Goal: Check status: Check status

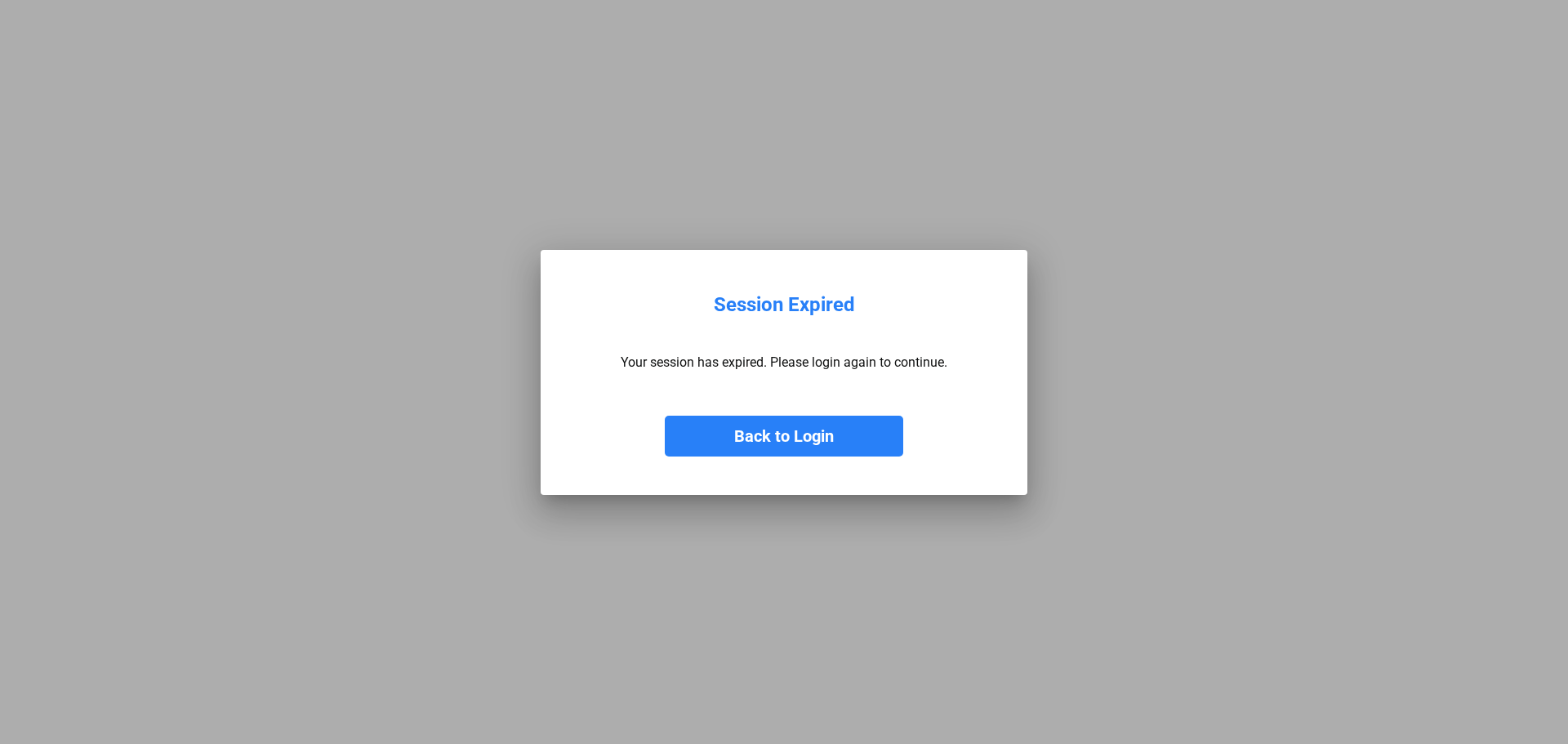
click at [791, 441] on button "Back to Login" at bounding box center [784, 436] width 239 height 41
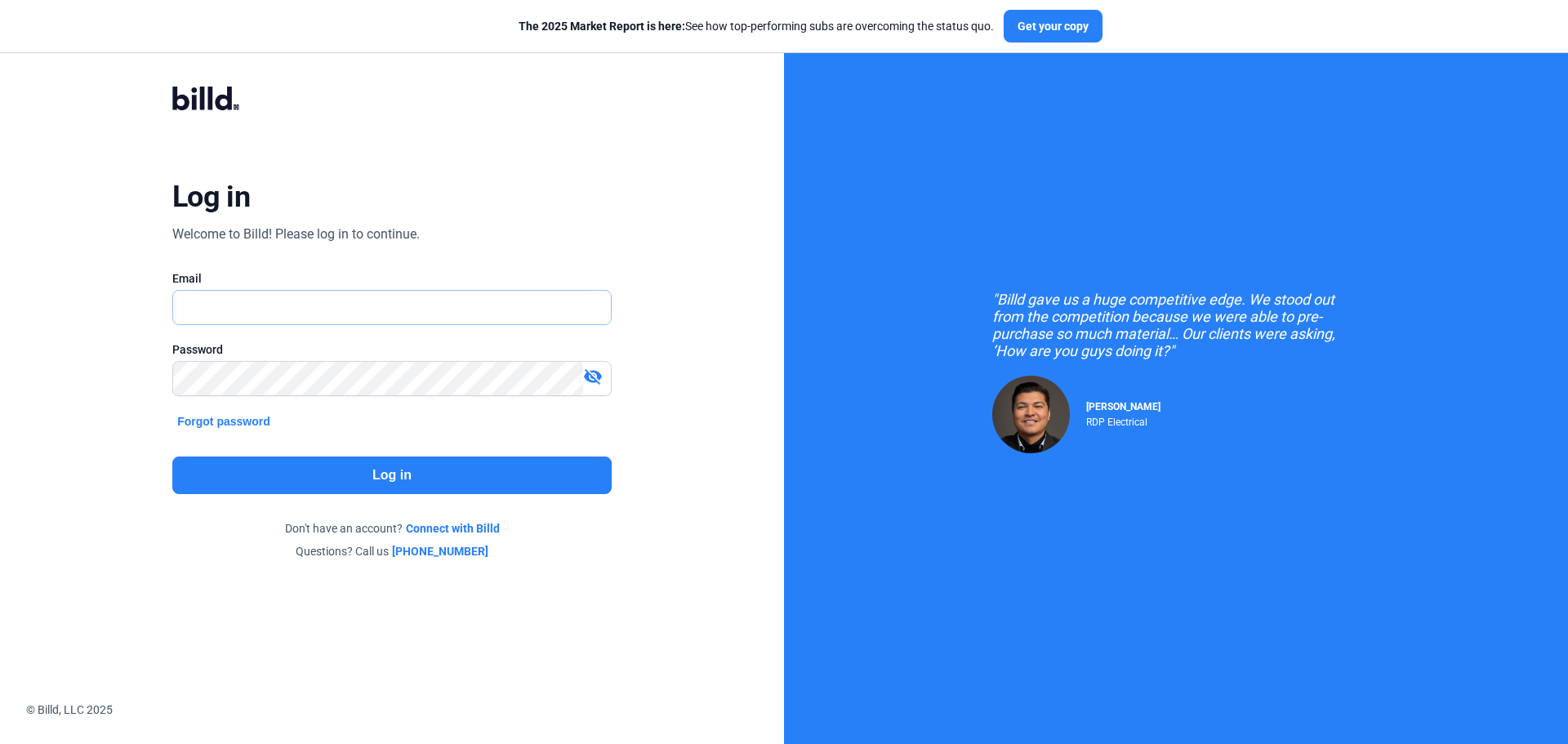
type input "[EMAIL_ADDRESS][DOMAIN_NAME]"
click at [374, 476] on button "Log in" at bounding box center [392, 475] width 440 height 38
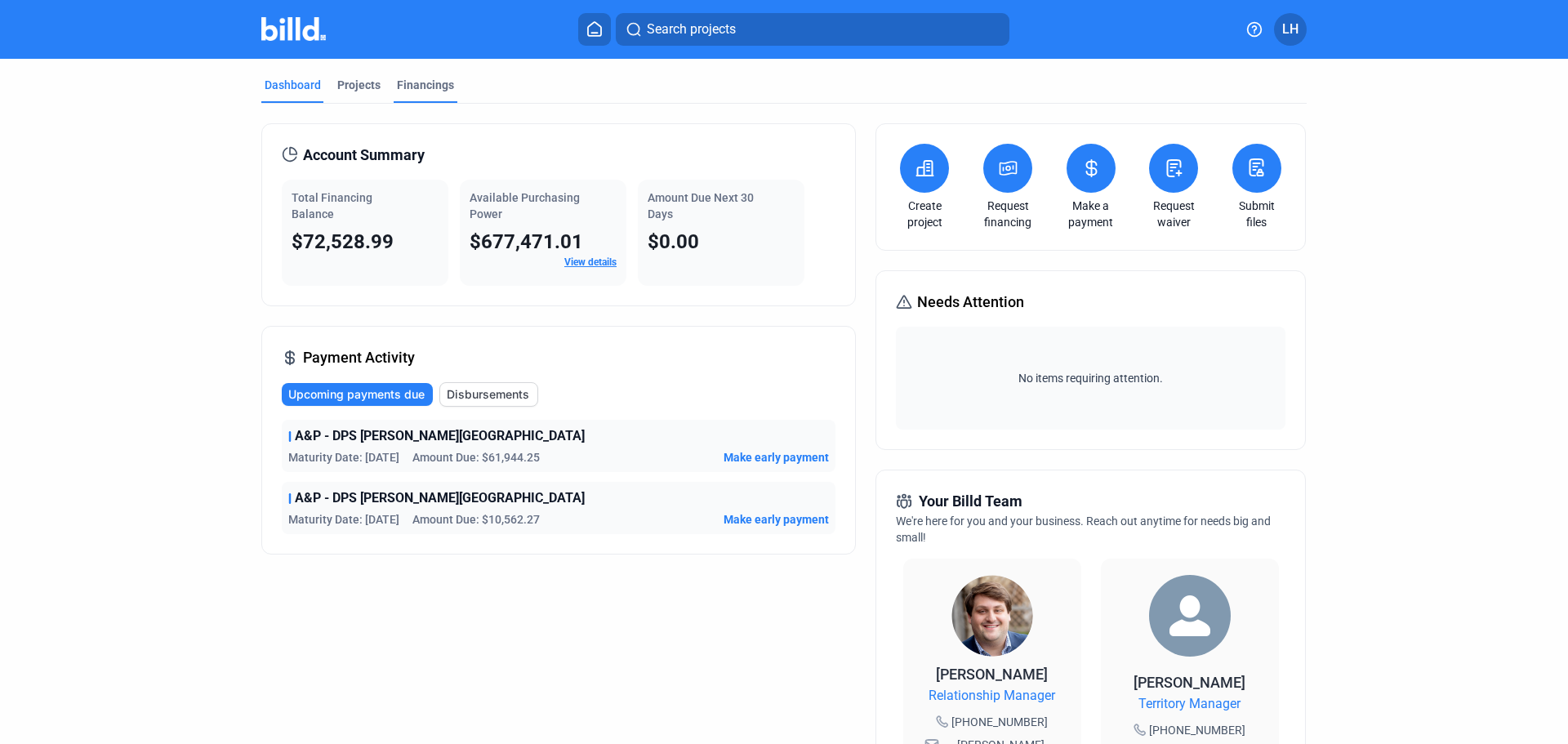
click at [415, 85] on div "Financings" at bounding box center [425, 84] width 57 height 16
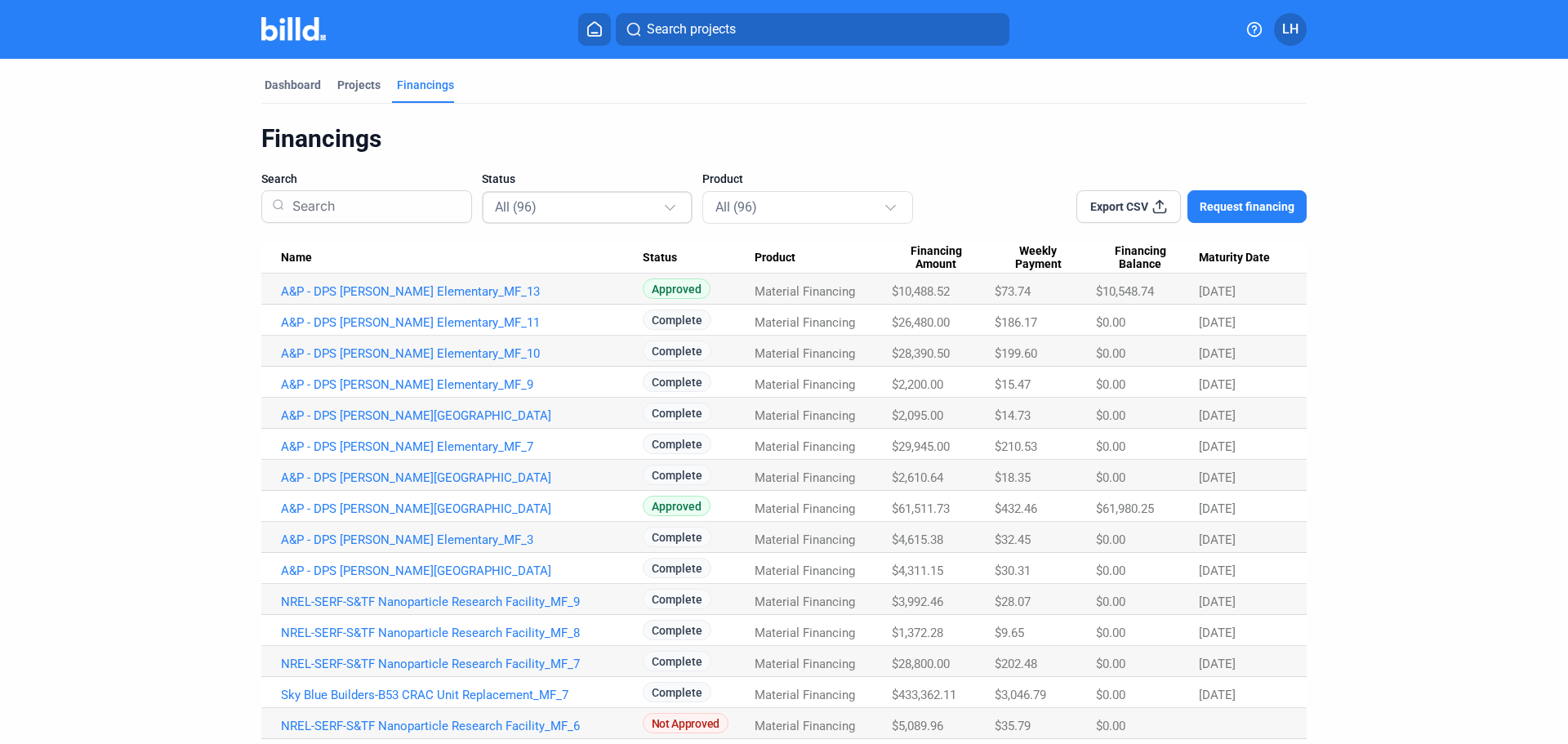
click at [673, 209] on div at bounding box center [671, 200] width 18 height 26
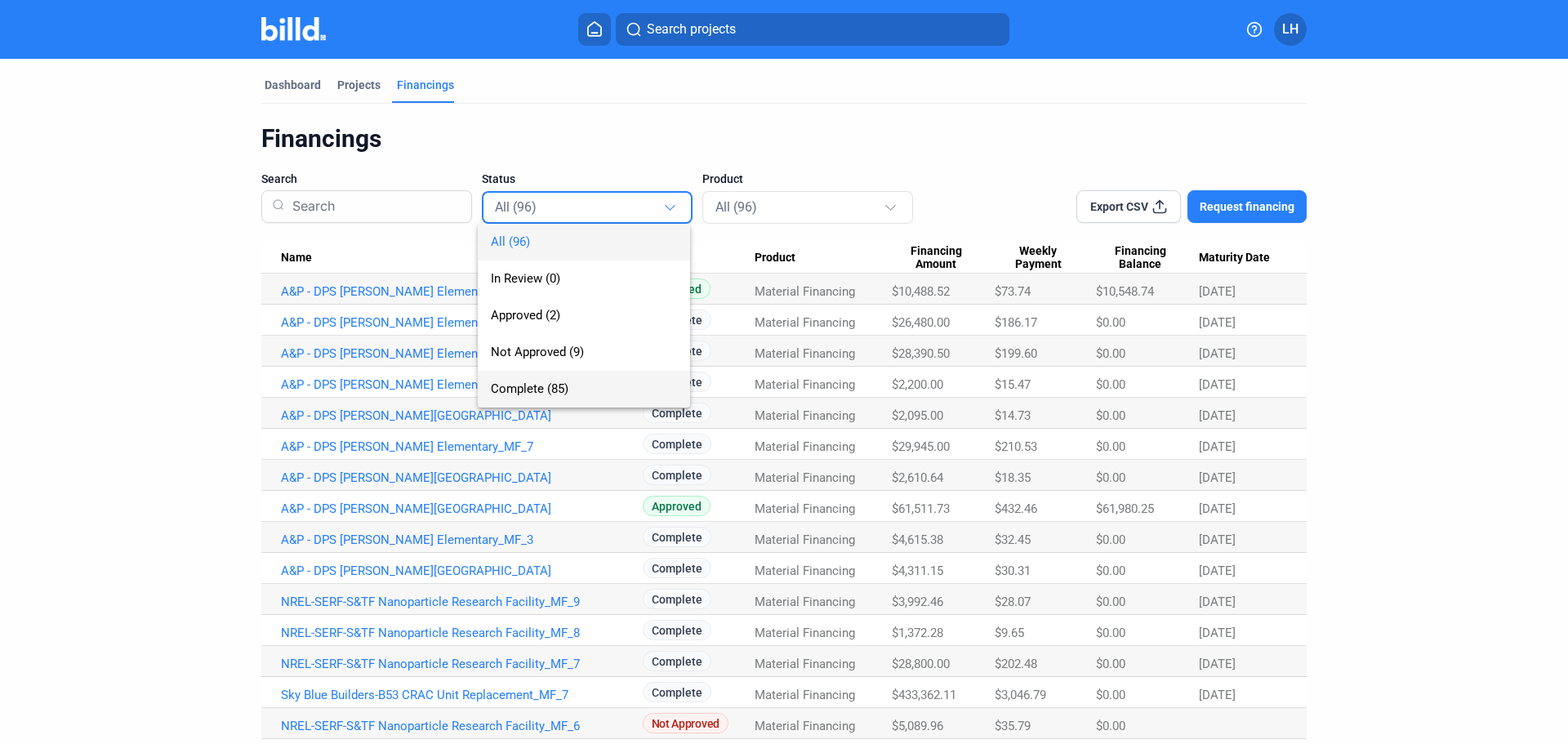
click at [533, 381] on span "Complete (85)" at bounding box center [530, 388] width 78 height 15
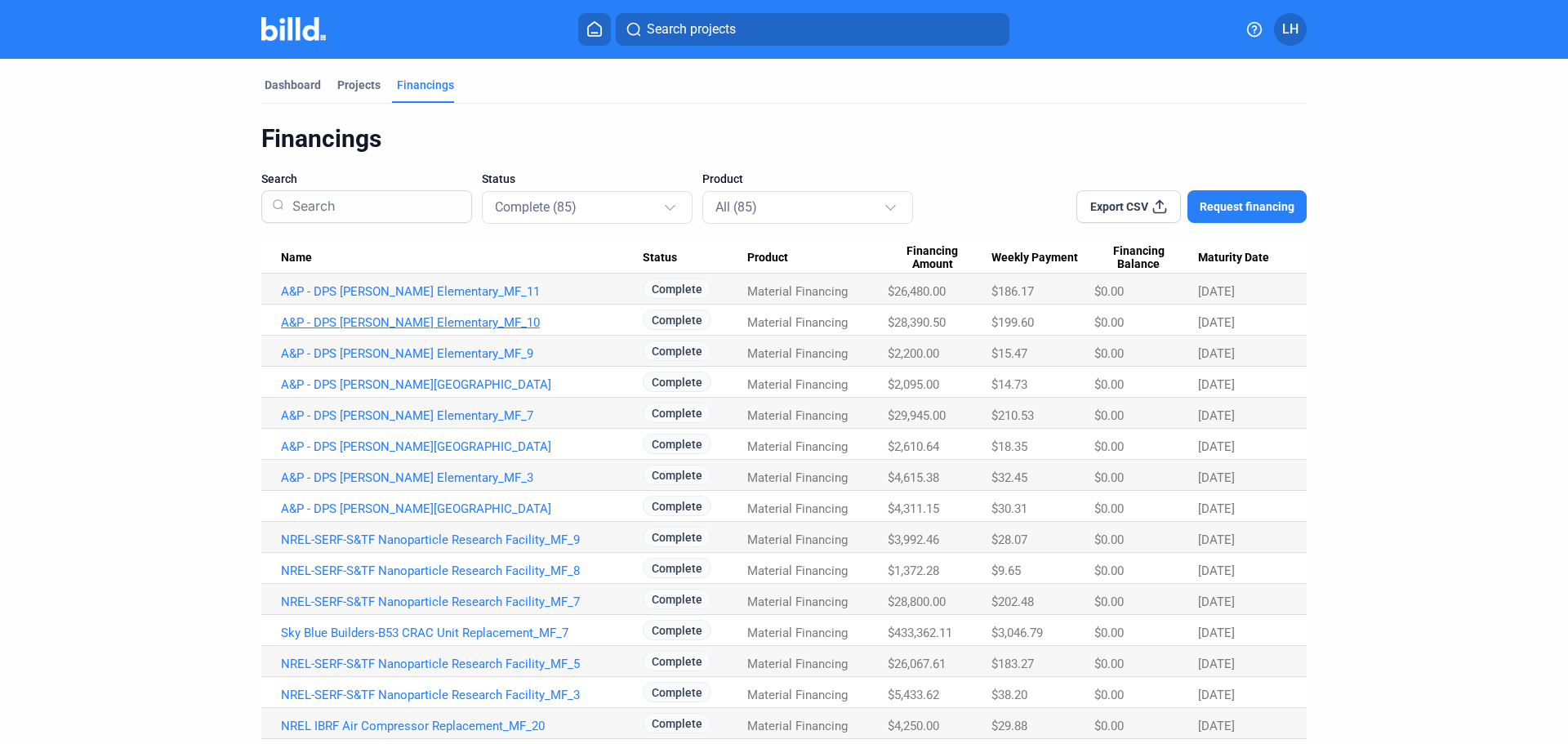
click at [428, 299] on link "A&P - DPS [PERSON_NAME] Elementary_MF_10" at bounding box center [462, 291] width 362 height 15
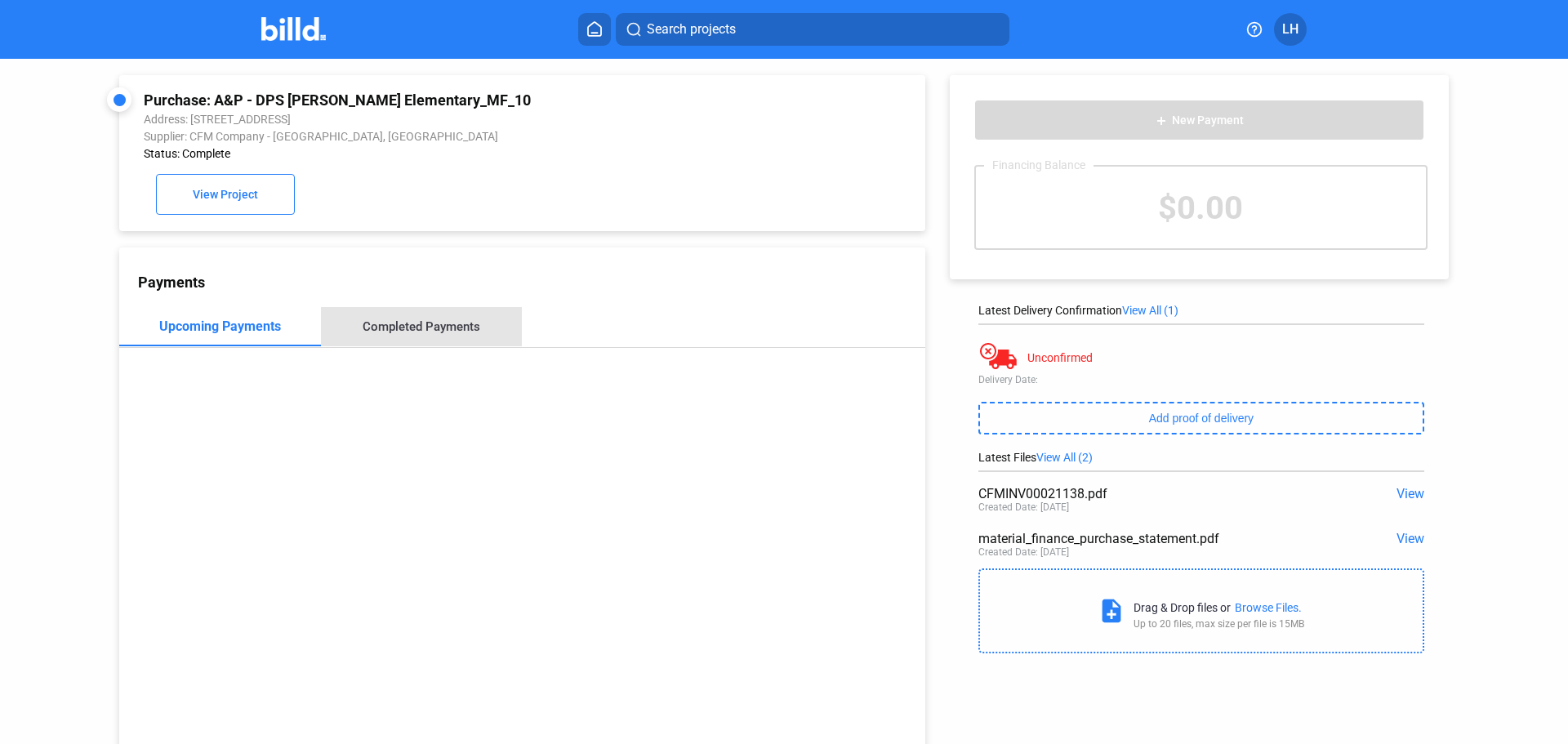
click at [446, 333] on div "Completed Payments" at bounding box center [421, 326] width 117 height 15
click at [420, 332] on div "Completed Payments" at bounding box center [421, 326] width 117 height 15
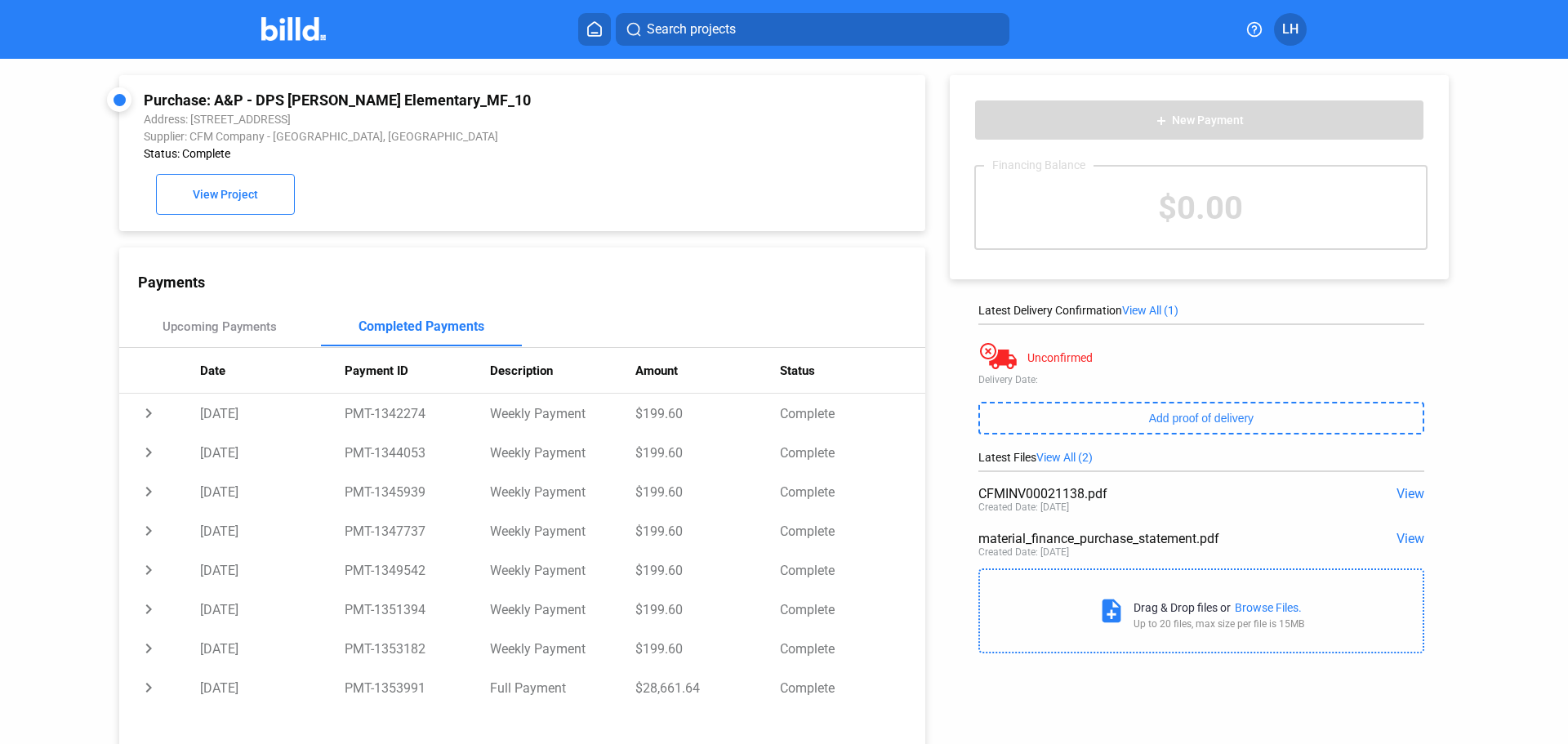
drag, startPoint x: 983, startPoint y: 493, endPoint x: 1112, endPoint y: 493, distance: 129.0
click at [1112, 493] on div "CFMINV00021138.pdf" at bounding box center [1157, 494] width 357 height 16
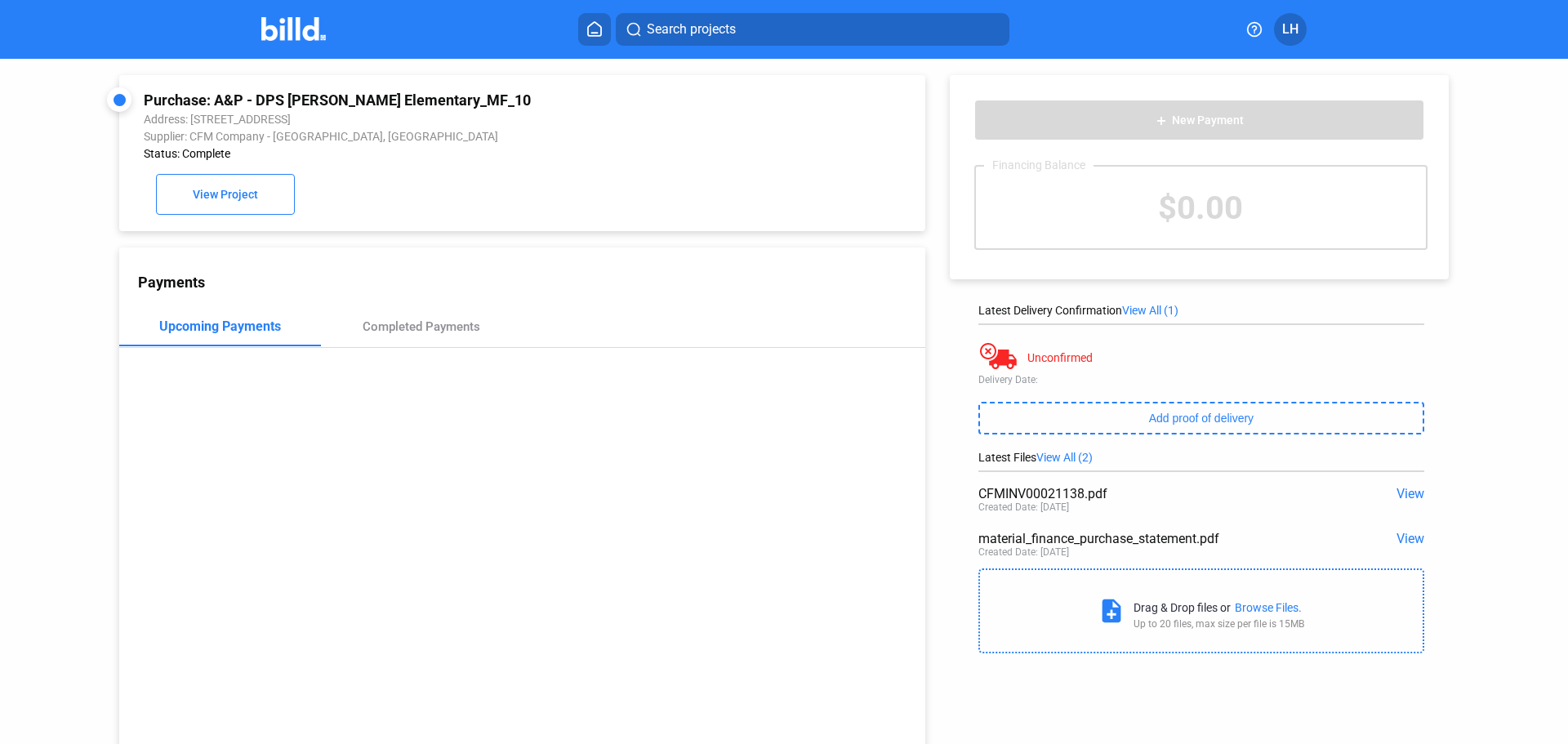
click at [301, 38] on img at bounding box center [293, 29] width 64 height 23
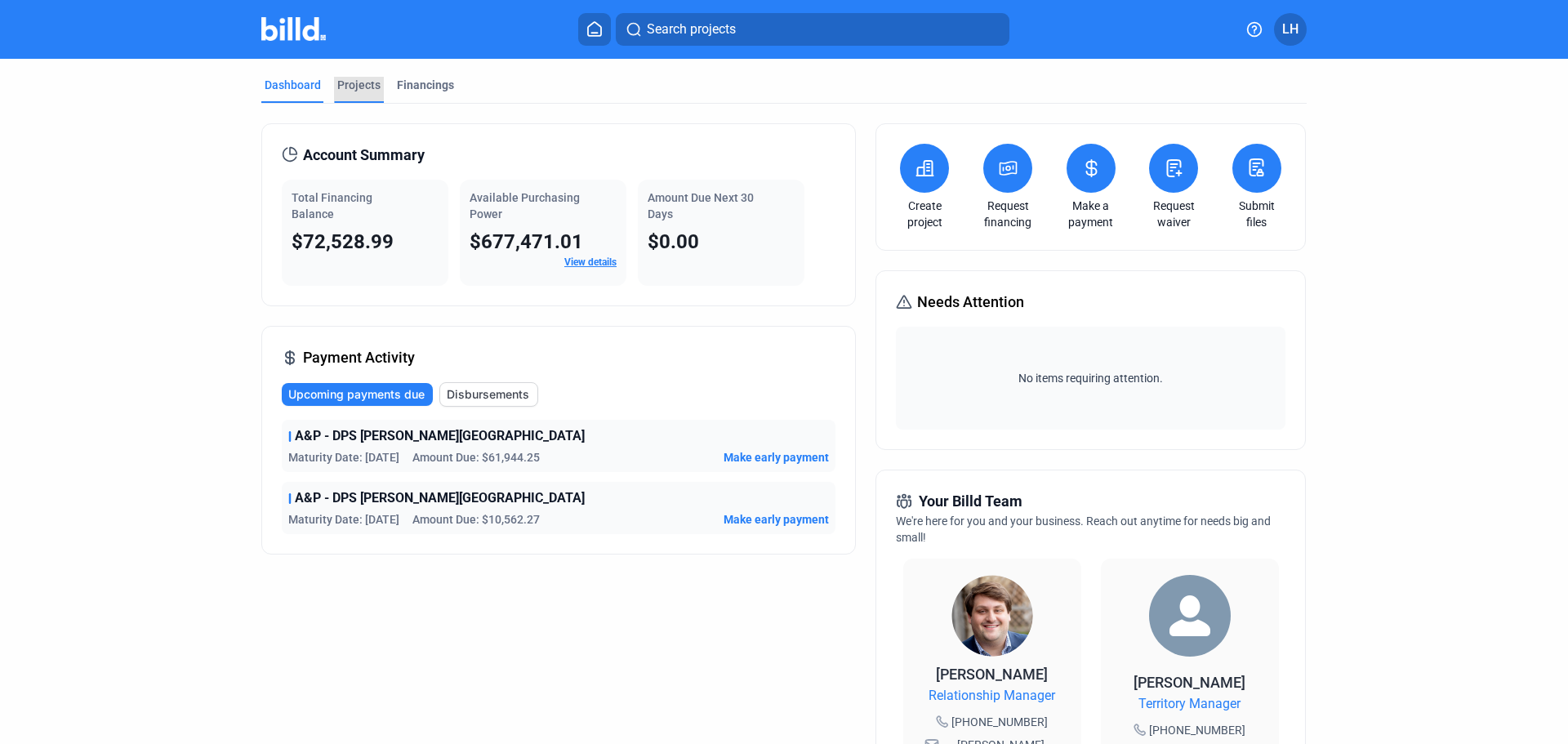
click at [366, 82] on div "Projects" at bounding box center [359, 84] width 44 height 16
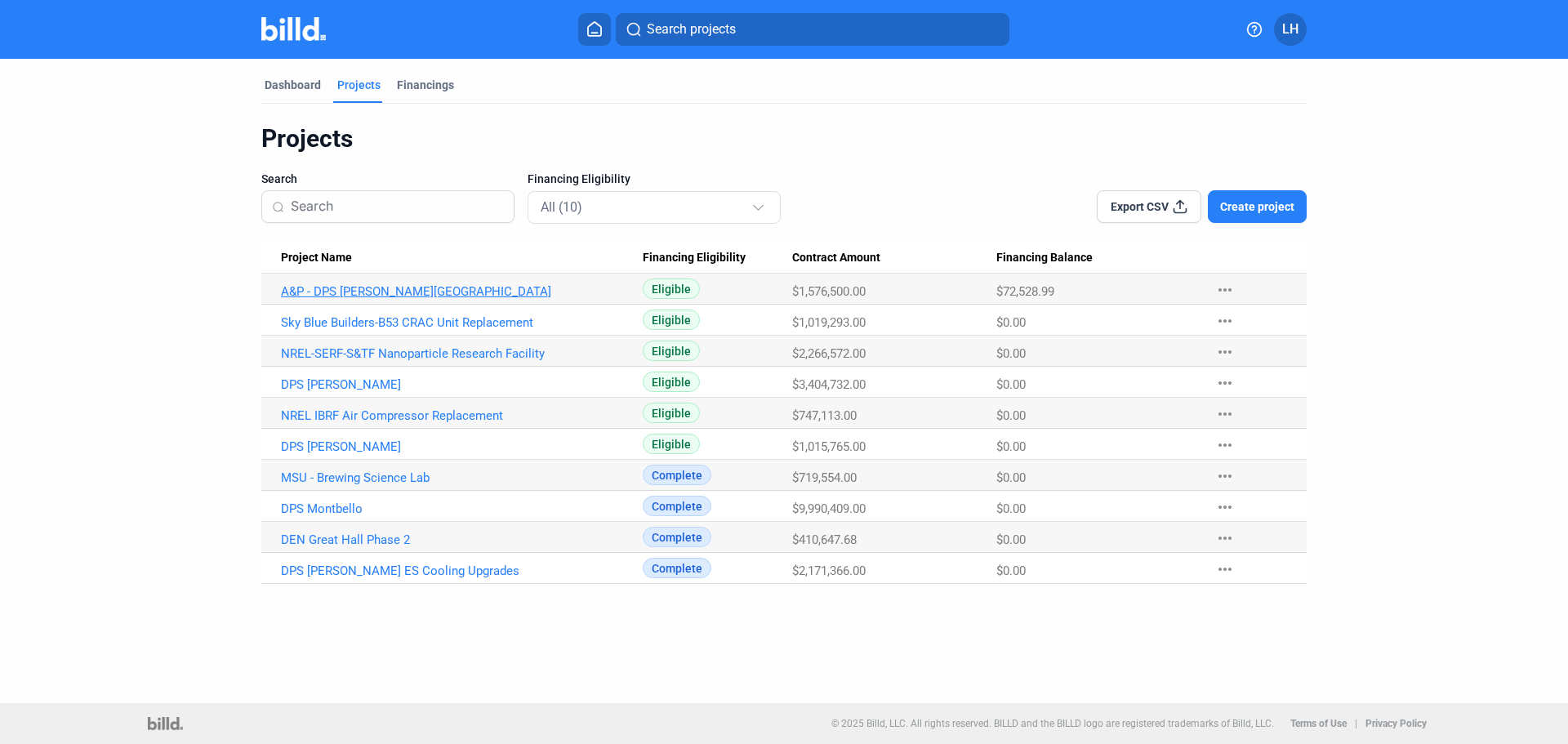
click at [384, 292] on link "A&P - DPS [PERSON_NAME][GEOGRAPHIC_DATA]" at bounding box center [462, 291] width 362 height 15
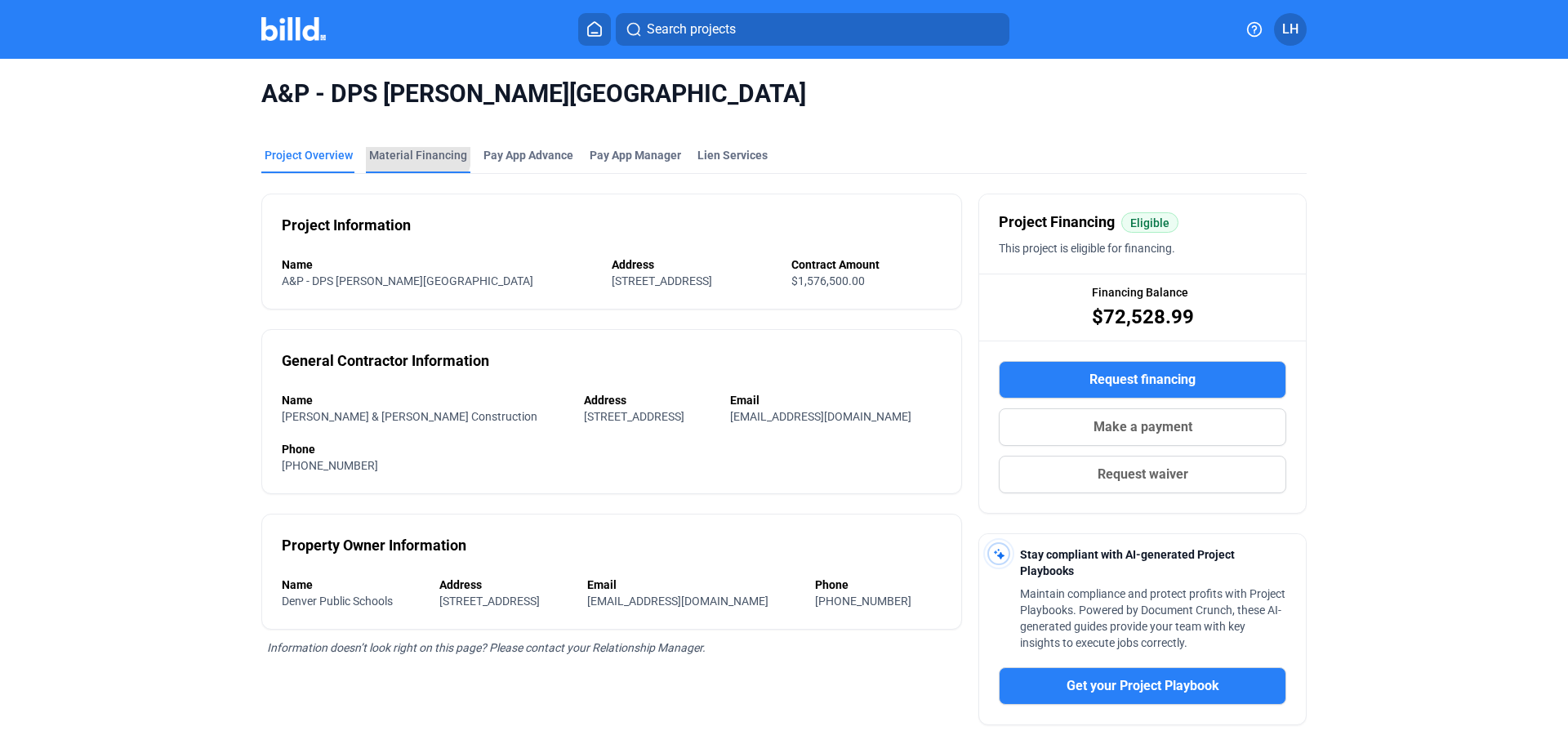
click at [410, 152] on div "Material Financing" at bounding box center [417, 155] width 98 height 16
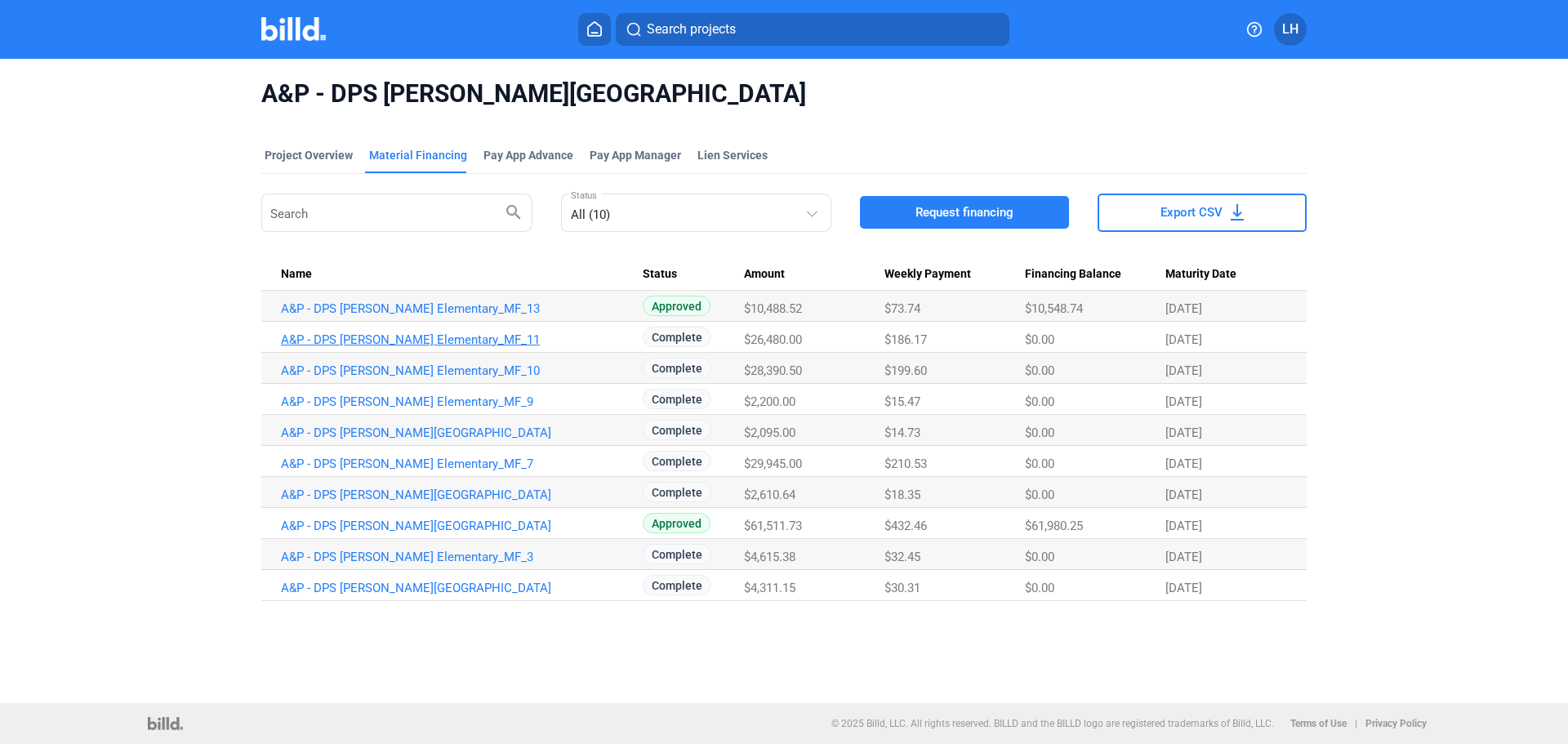
click at [372, 316] on link "A&P - DPS [PERSON_NAME] Elementary_MF_11" at bounding box center [462, 308] width 362 height 15
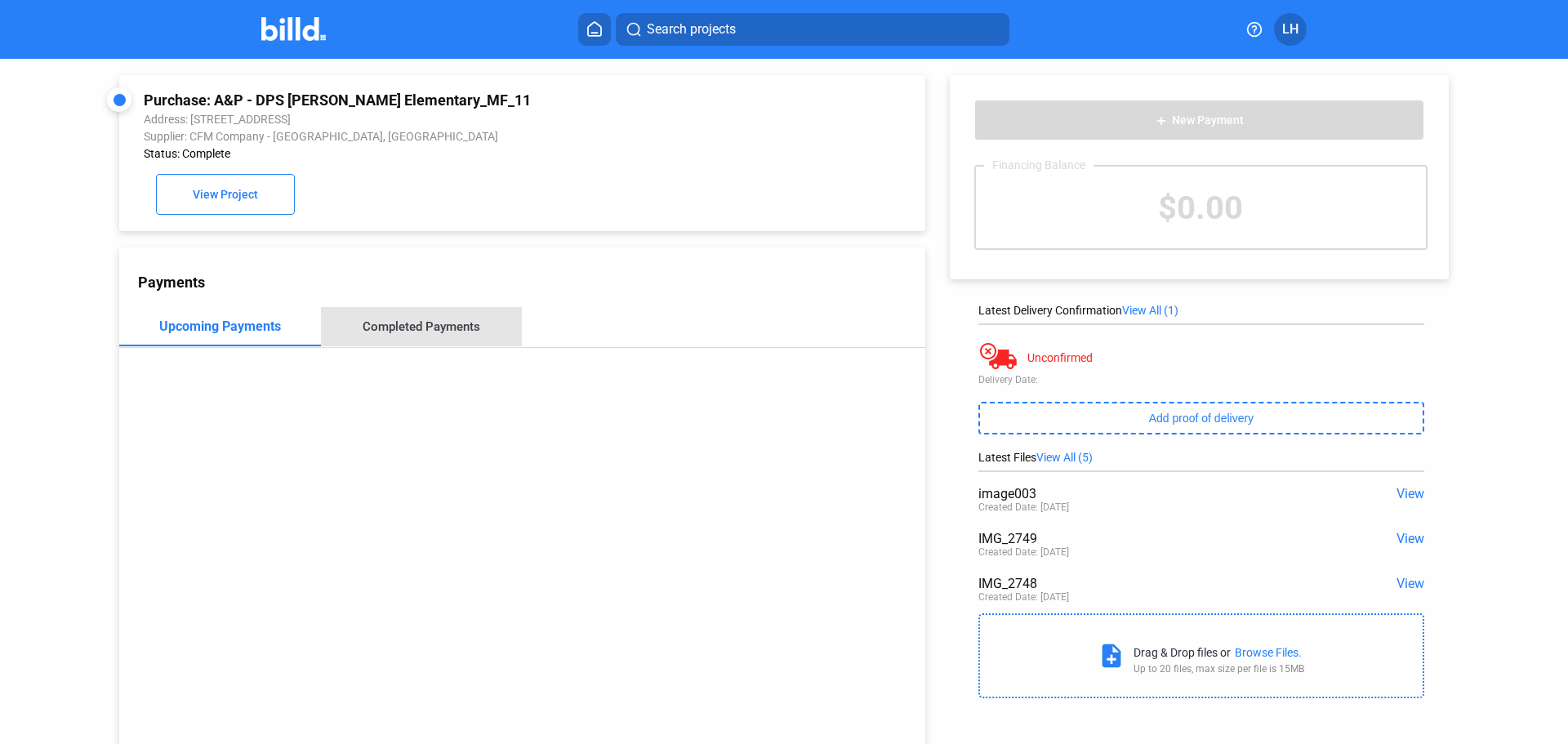
click at [448, 324] on div "Completed Payments" at bounding box center [421, 326] width 117 height 15
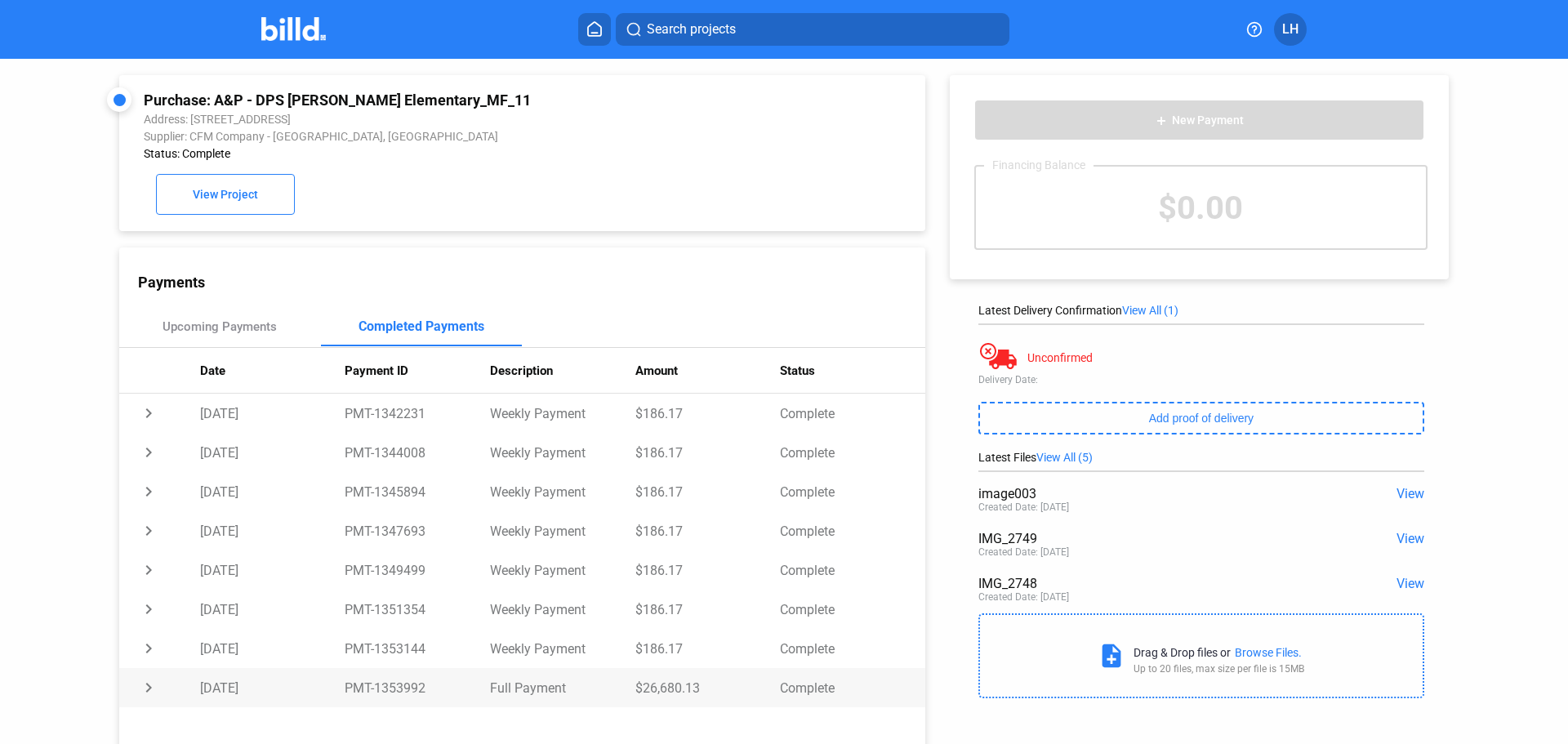
click at [214, 690] on td "[DATE]" at bounding box center [273, 688] width 146 height 39
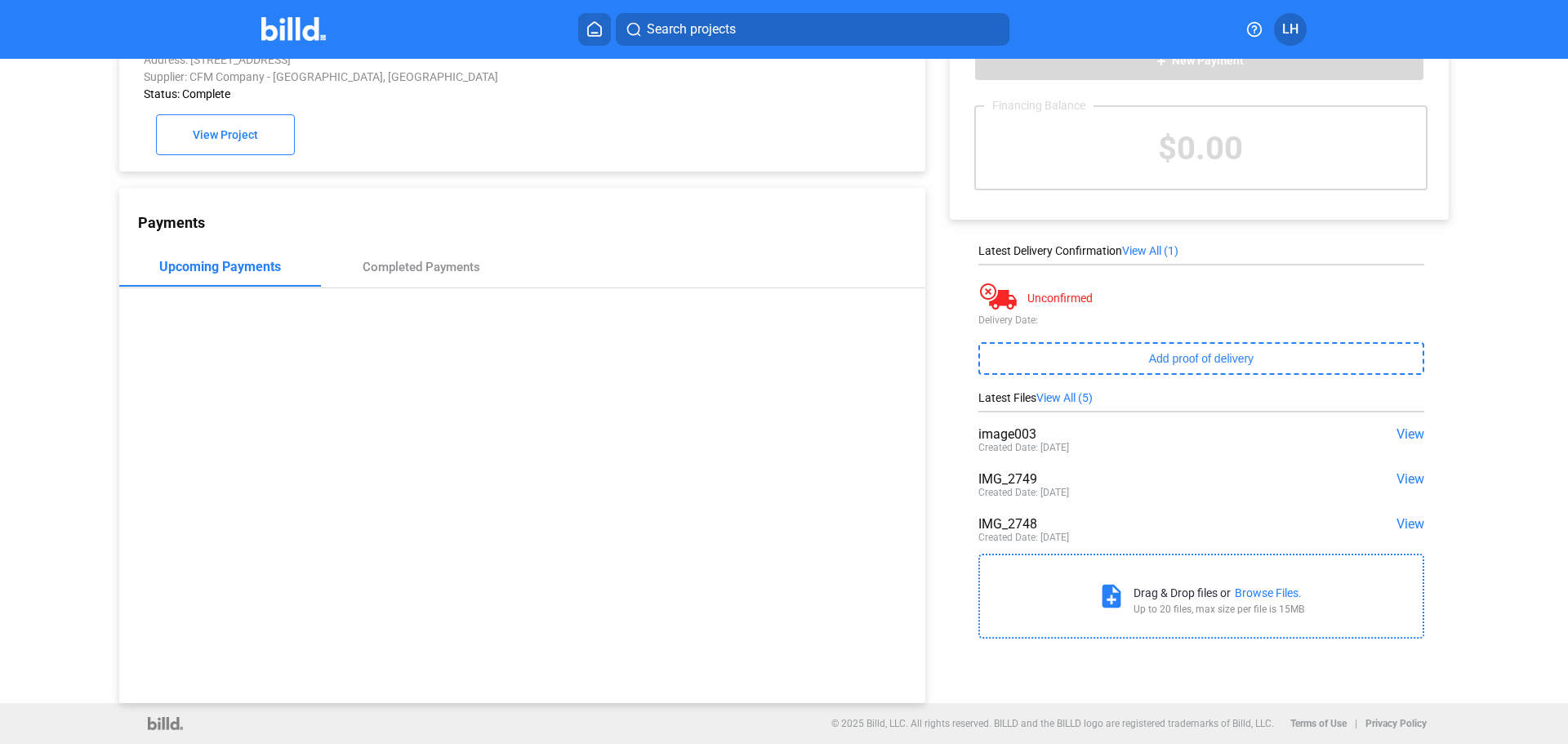
scroll to position [63, 0]
click at [1402, 430] on span "View" at bounding box center [1410, 434] width 28 height 16
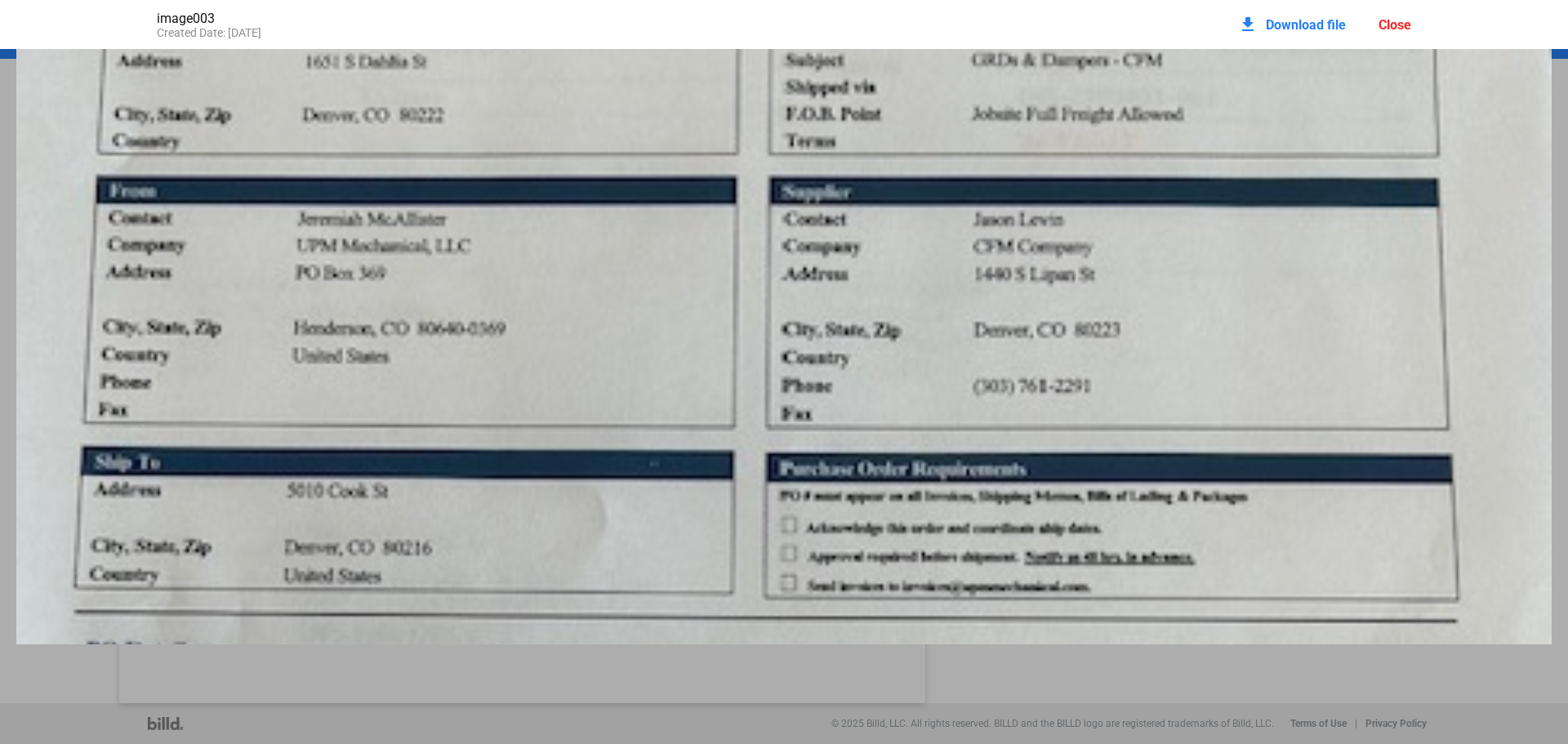
scroll to position [490, 0]
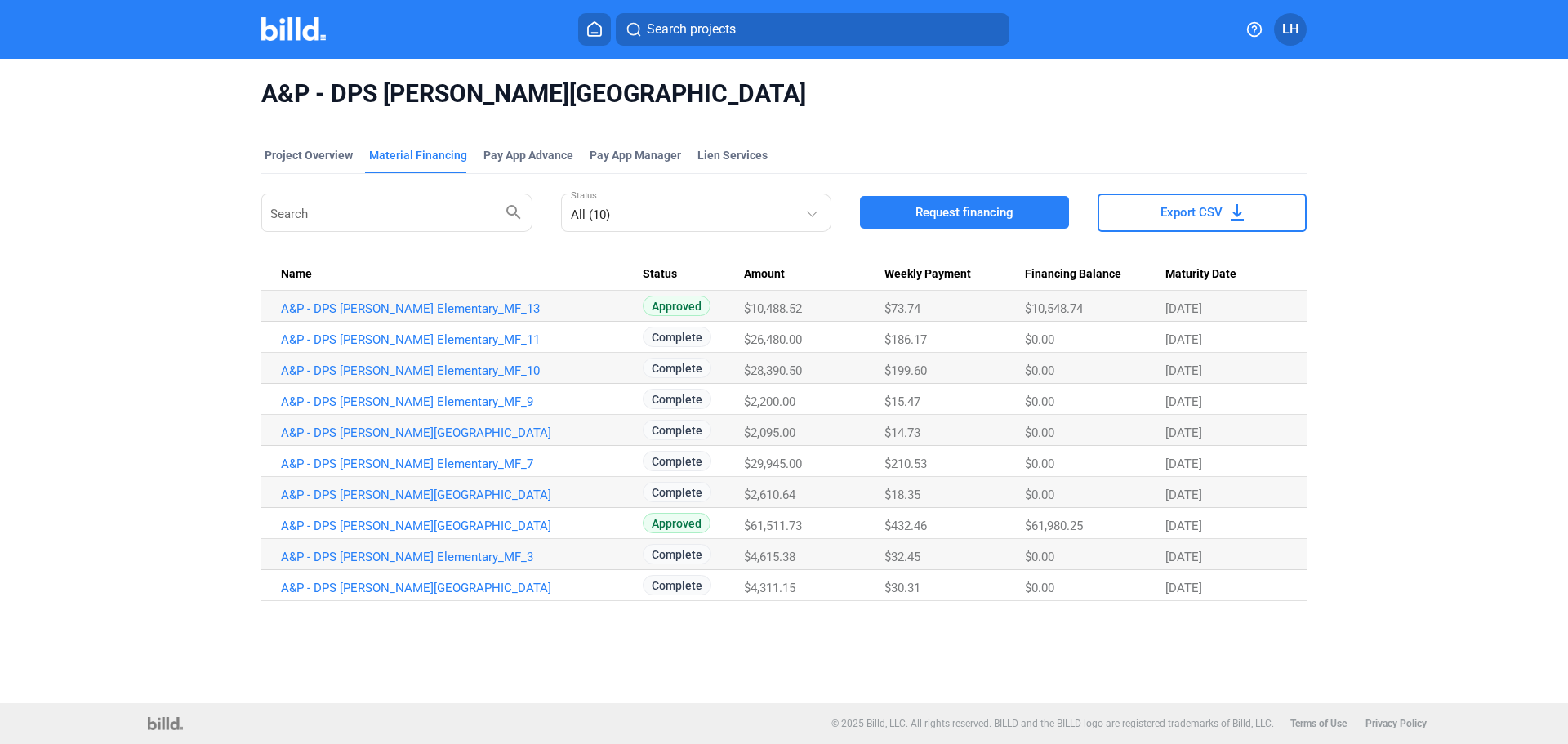
click at [431, 316] on link "A&P - DPS [PERSON_NAME] Elementary_MF_11" at bounding box center [462, 308] width 362 height 15
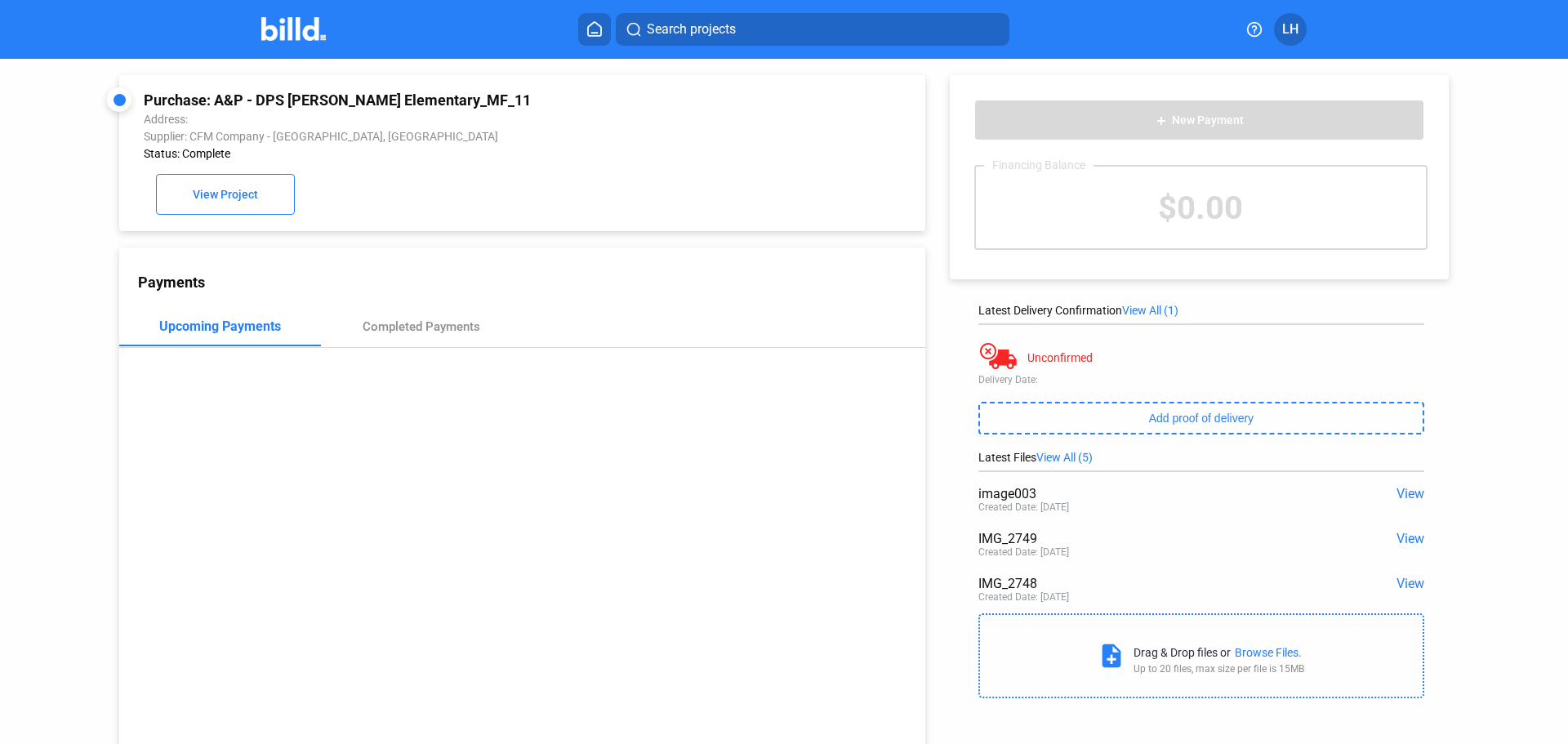
click at [1405, 583] on span "View" at bounding box center [1410, 583] width 28 height 16
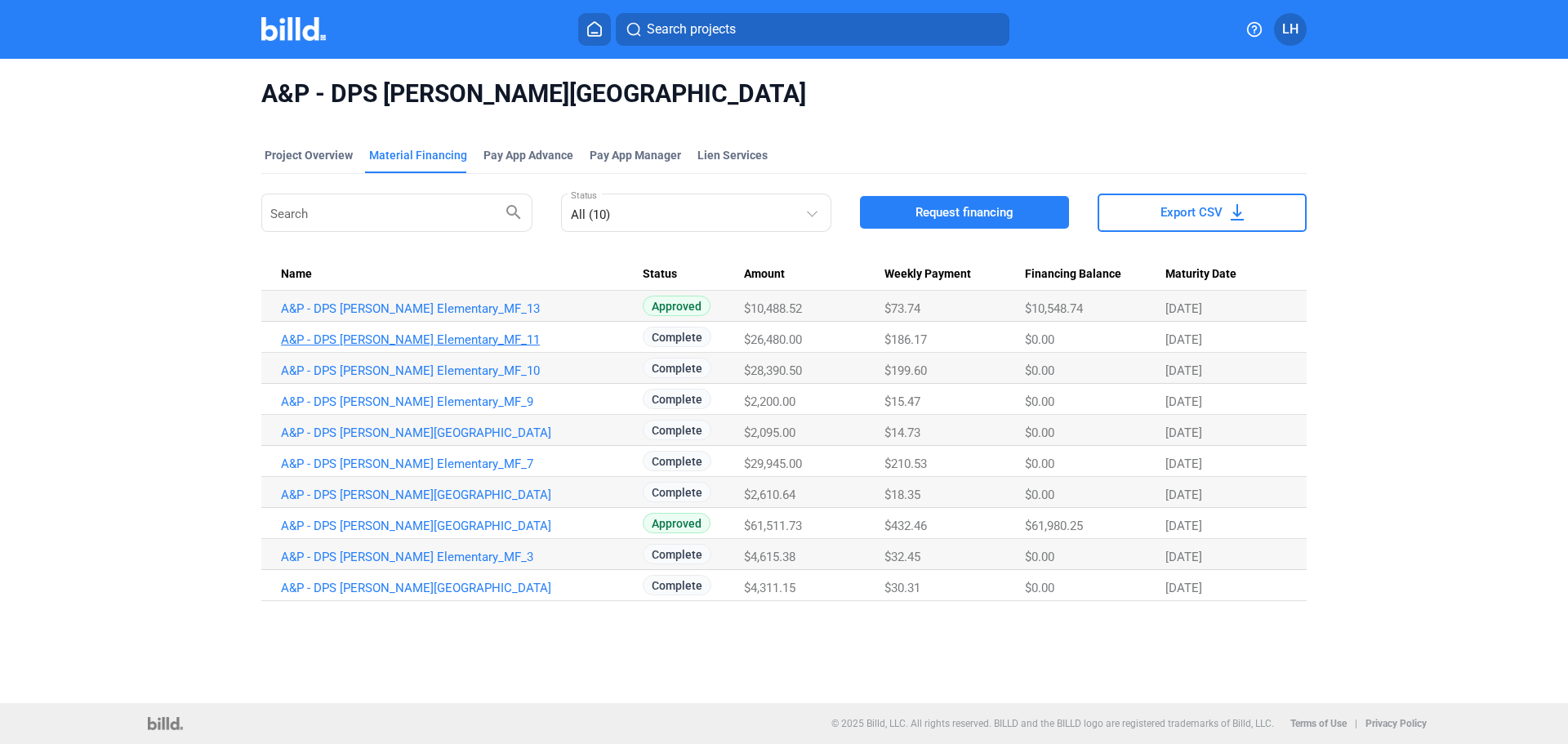
click at [400, 316] on link "A&P - DPS [PERSON_NAME] Elementary_MF_11" at bounding box center [462, 308] width 362 height 15
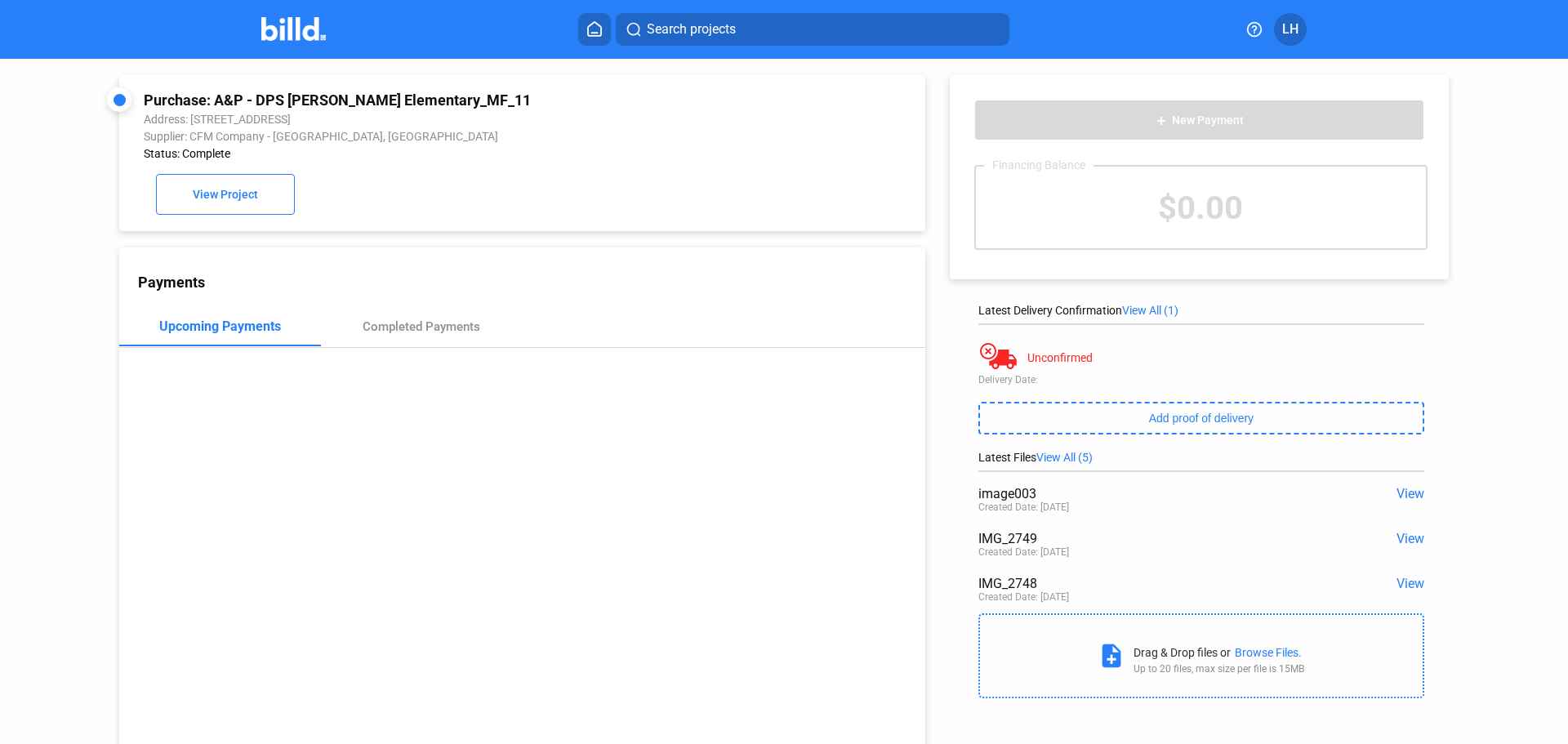
click at [309, 27] on img at bounding box center [293, 29] width 64 height 23
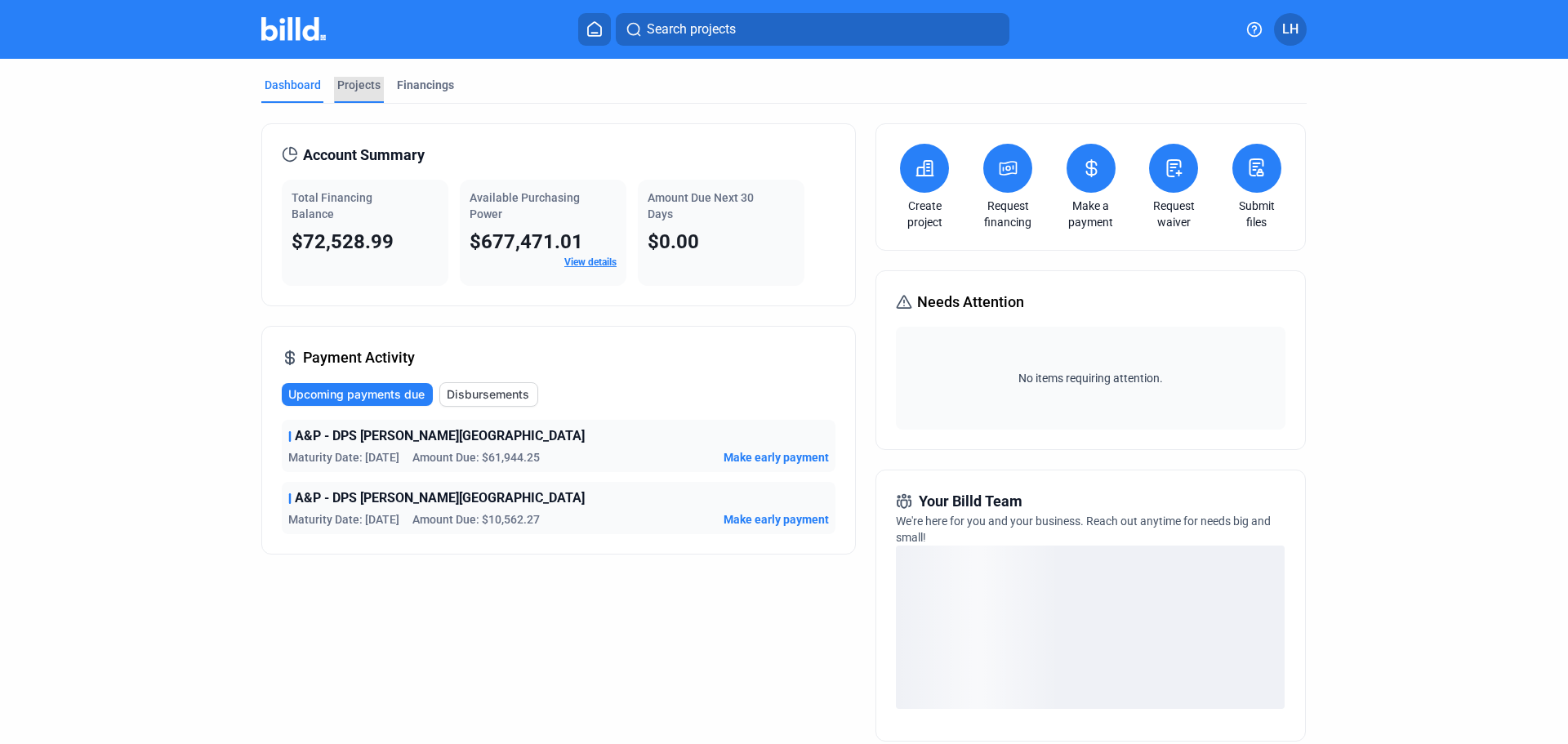
click at [359, 87] on div "Projects" at bounding box center [359, 84] width 44 height 16
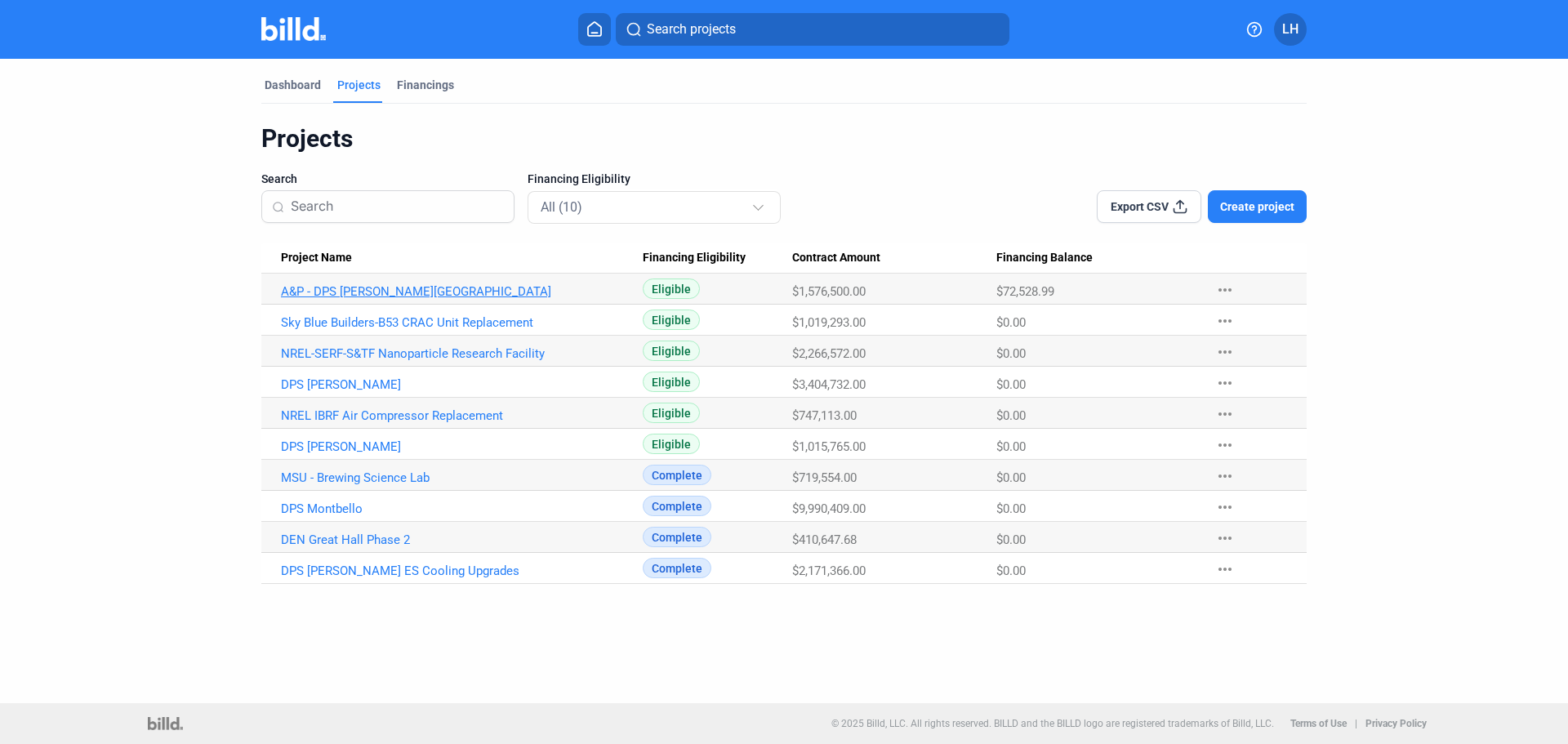
click at [398, 295] on link "A&P - DPS [PERSON_NAME][GEOGRAPHIC_DATA]" at bounding box center [462, 291] width 362 height 15
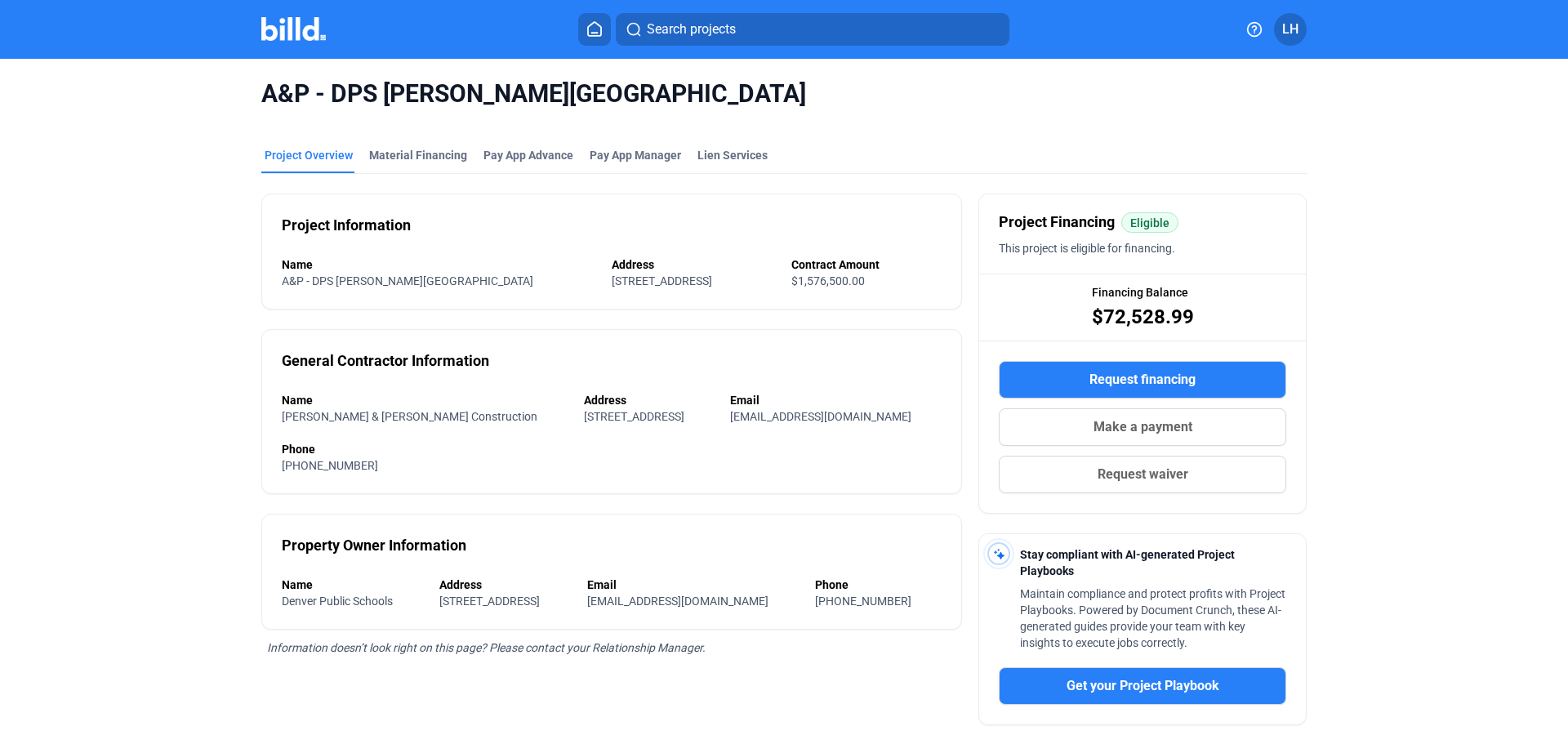
click at [414, 146] on mat-tab-group "Project Overview Material Financing Pay App Advance Pay App Manager Lien Servic…" at bounding box center [783, 519] width 1045 height 781
click at [440, 152] on div "Material Financing" at bounding box center [417, 155] width 98 height 16
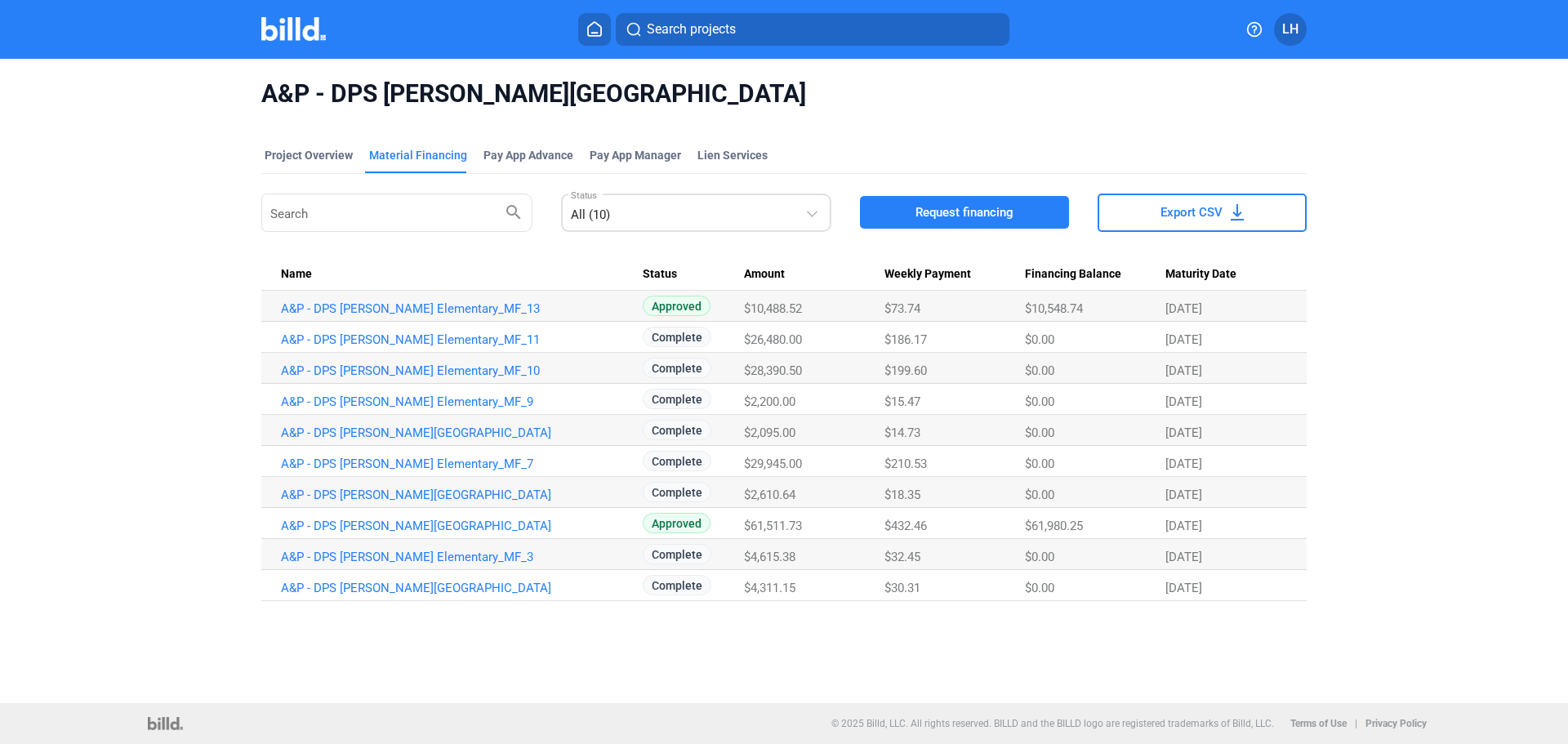
click at [818, 210] on div at bounding box center [814, 203] width 18 height 34
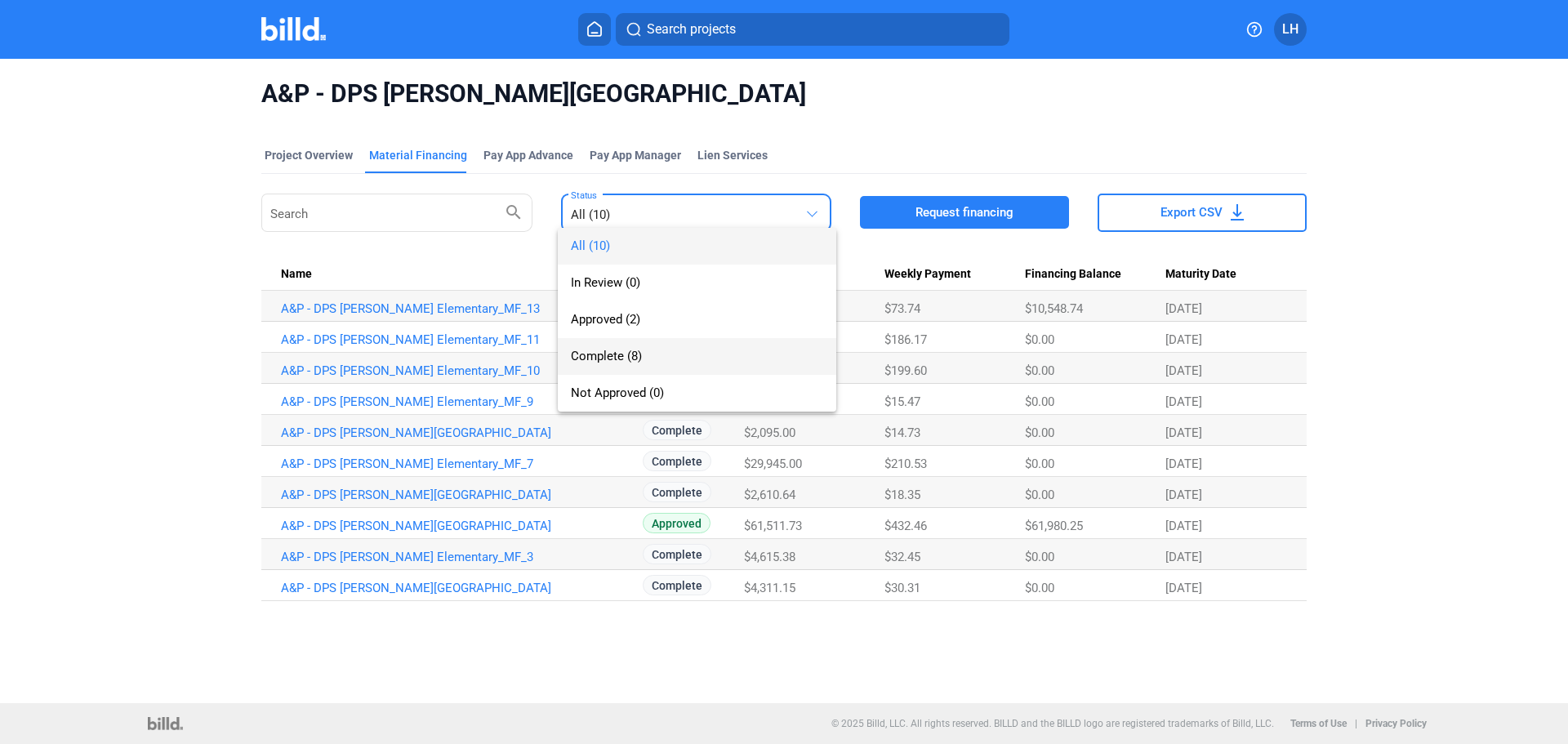
click at [625, 355] on span "Complete (8)" at bounding box center [605, 355] width 71 height 15
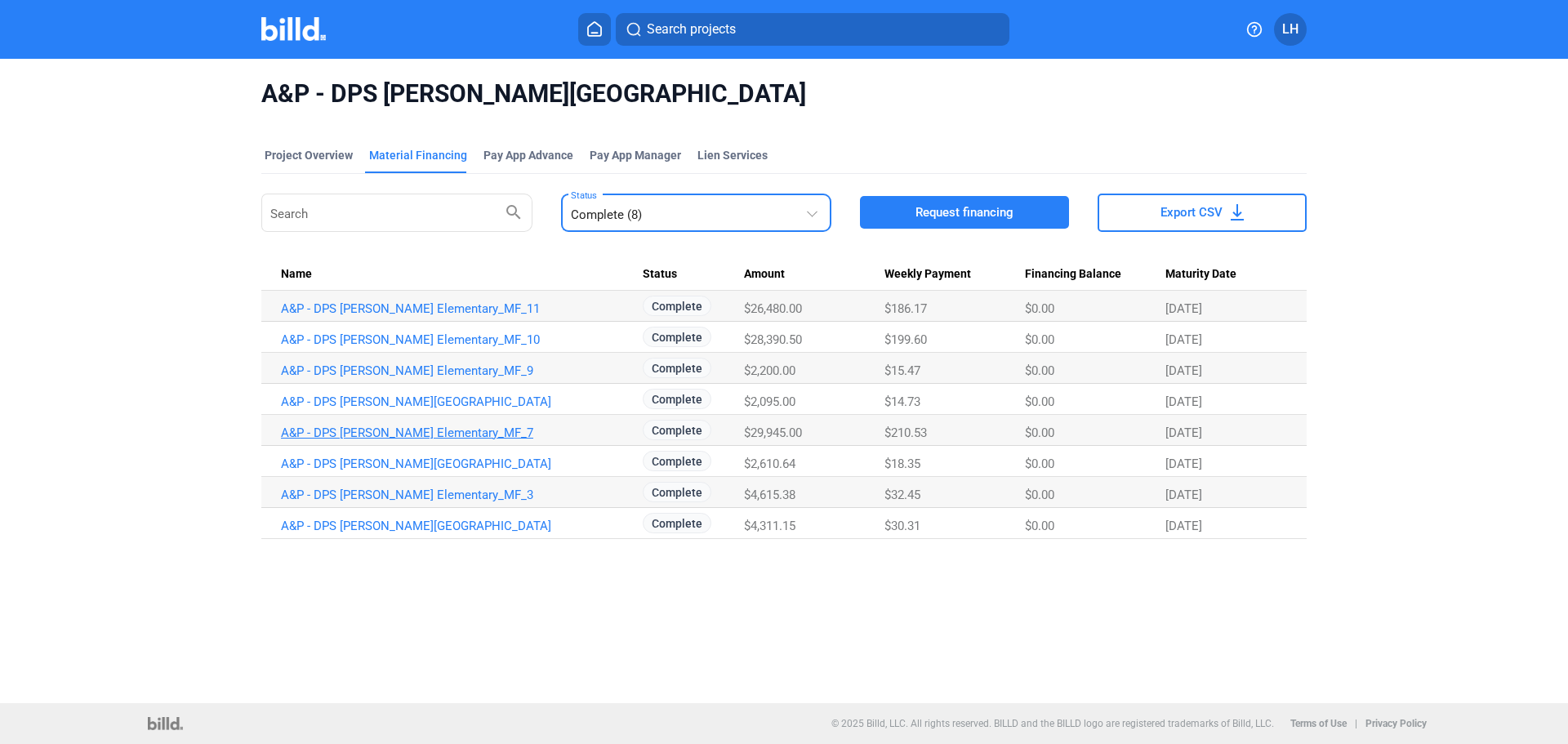
click at [429, 316] on link "A&P - DPS [PERSON_NAME] Elementary_MF_7" at bounding box center [462, 308] width 362 height 15
